Goal: Information Seeking & Learning: Understand process/instructions

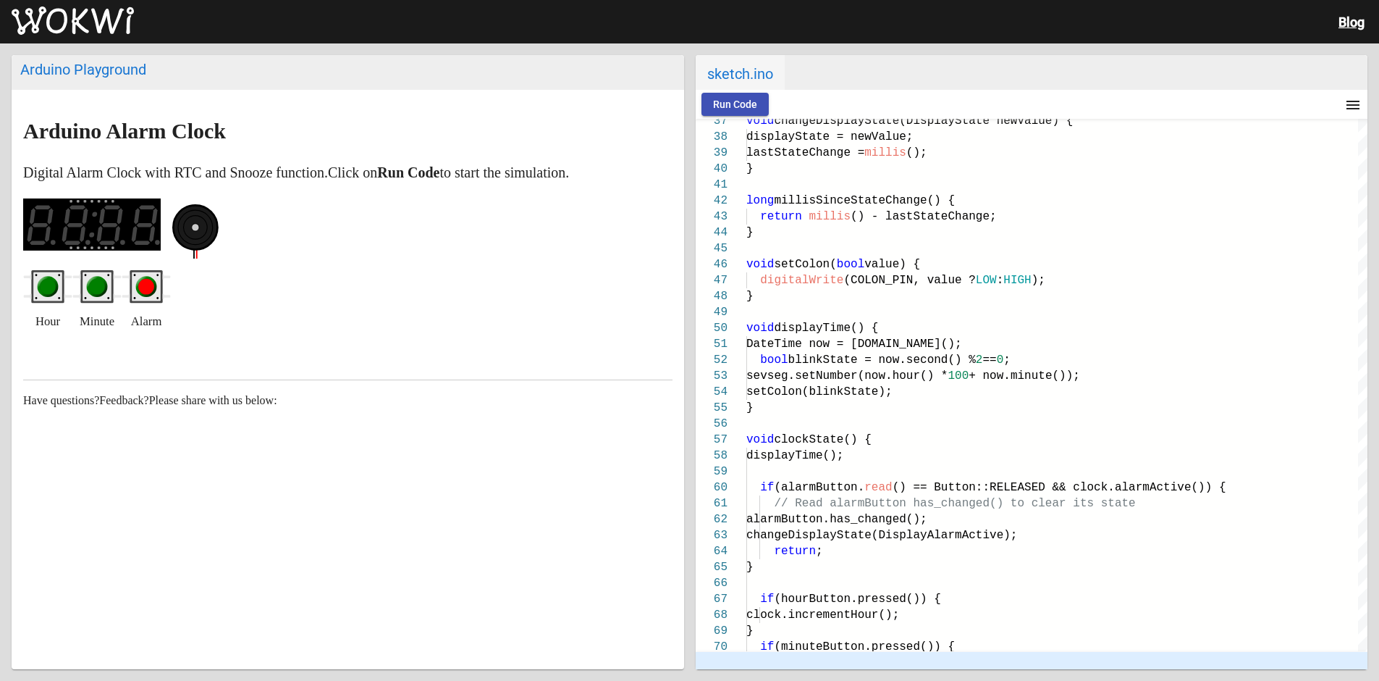
click at [46, 285] on circle "green pushbutton" at bounding box center [48, 287] width 16 height 16
click at [736, 99] on ya-tr-span "Run Code" at bounding box center [735, 105] width 44 height 12
click at [140, 285] on circle "red pushbutton" at bounding box center [146, 287] width 16 height 16
click at [95, 290] on circle "green pushbutton" at bounding box center [97, 287] width 16 height 16
click at [51, 285] on circle "green pushbutton" at bounding box center [48, 287] width 16 height 16
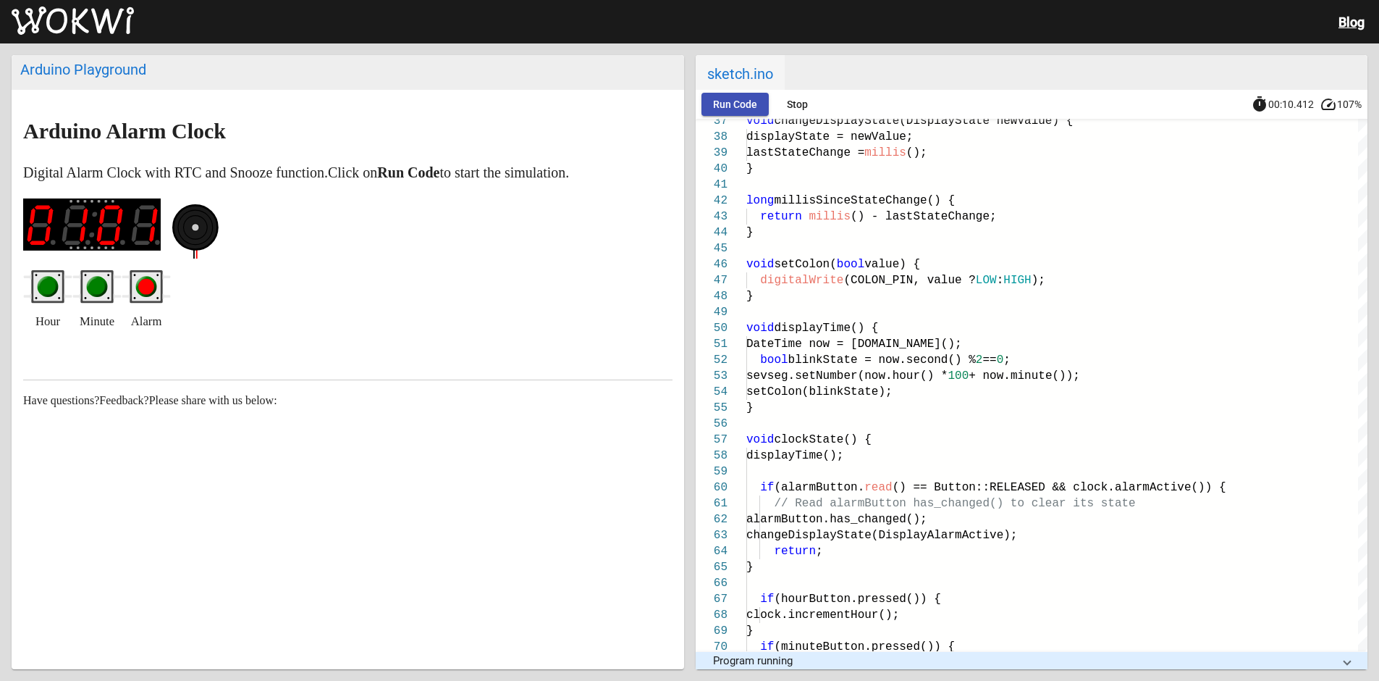
click at [190, 234] on ellipse at bounding box center [195, 227] width 45 height 45
click at [97, 287] on circle "green pushbutton" at bounding box center [97, 287] width 16 height 16
